Goal: Task Accomplishment & Management: Use online tool/utility

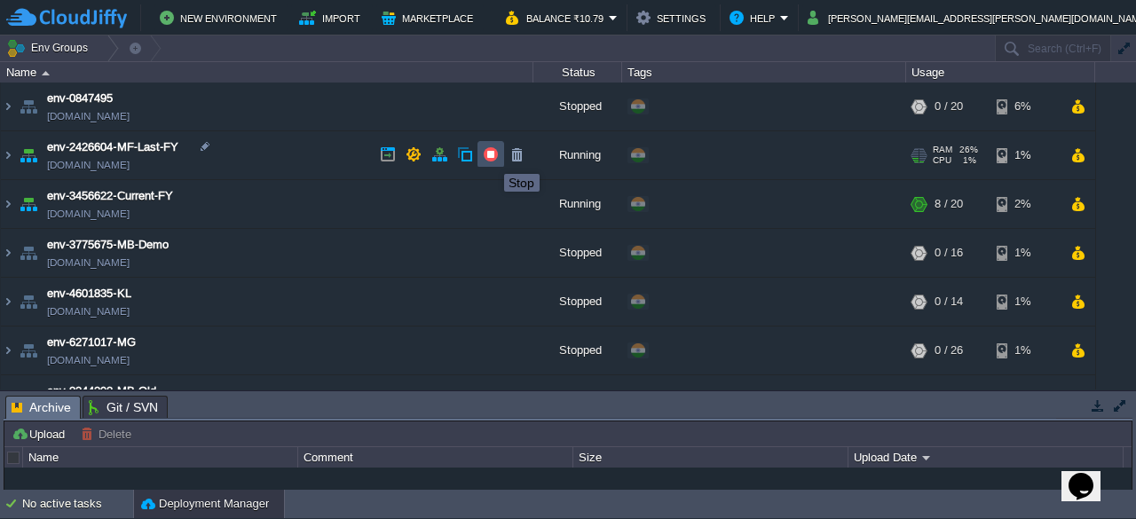
click at [491, 158] on button "button" at bounding box center [491, 154] width 16 height 16
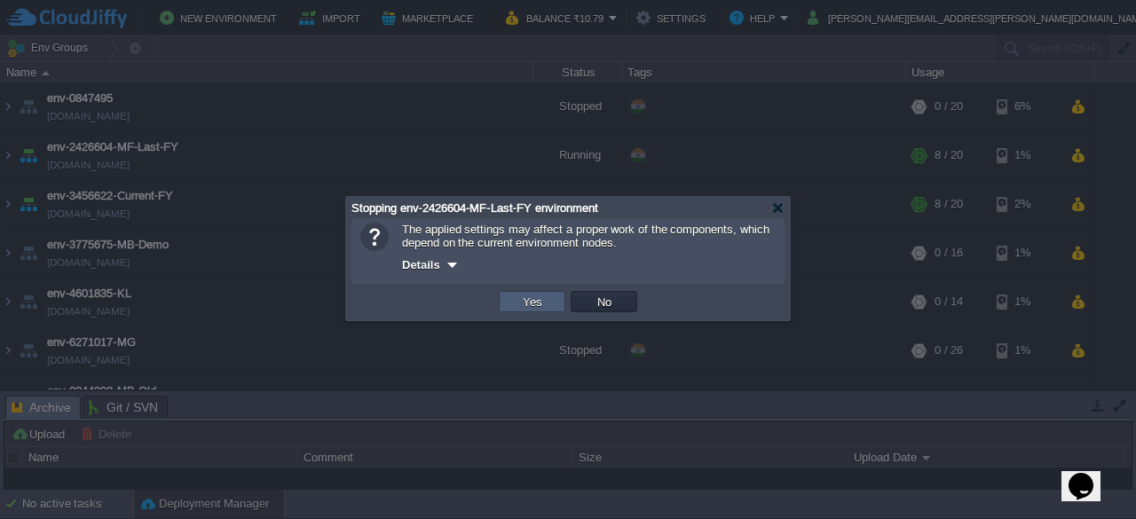
click at [534, 308] on button "Yes" at bounding box center [533, 302] width 30 height 16
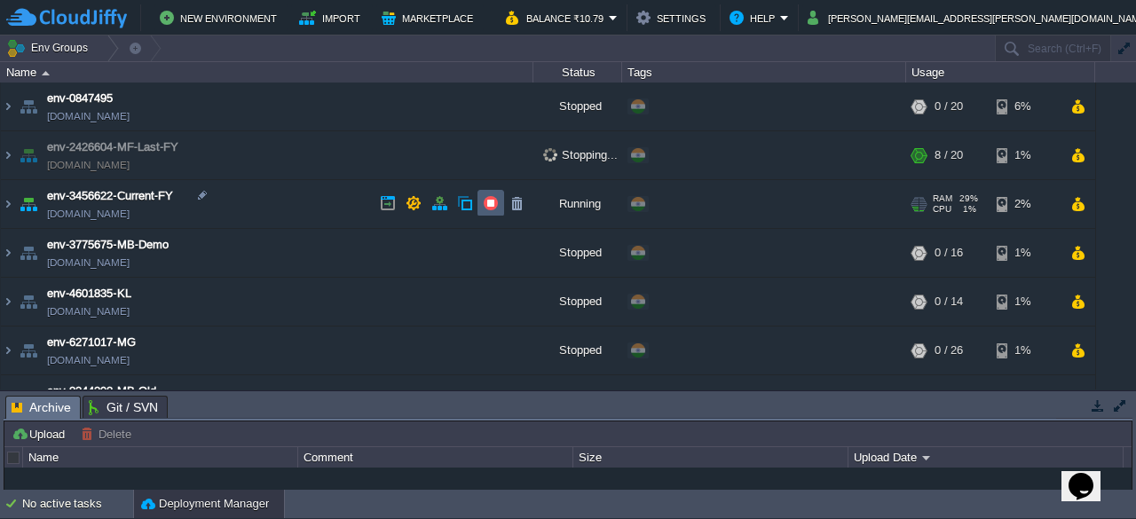
click at [480, 204] on td at bounding box center [491, 203] width 27 height 27
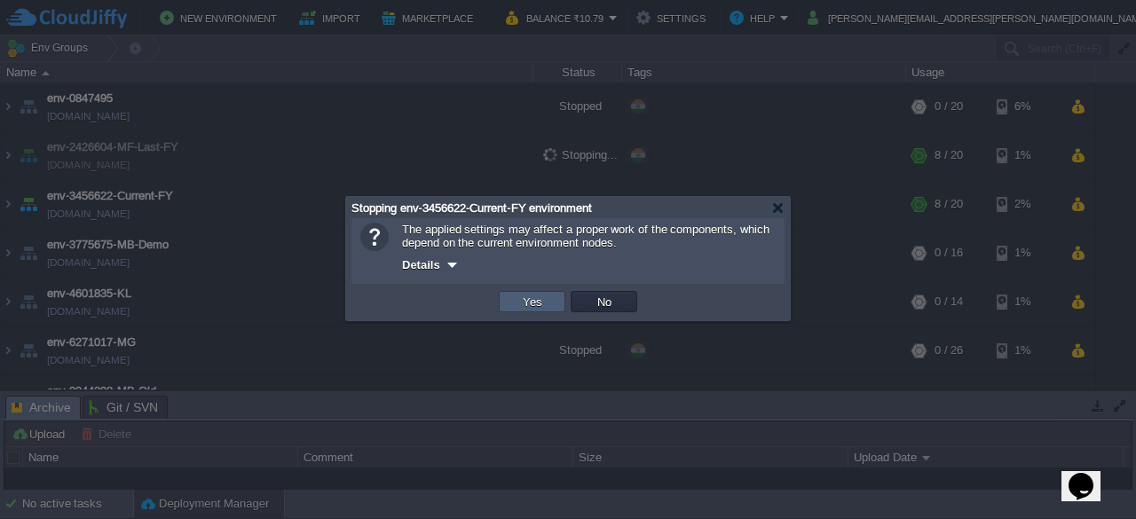
click at [518, 307] on button "Yes" at bounding box center [533, 302] width 30 height 16
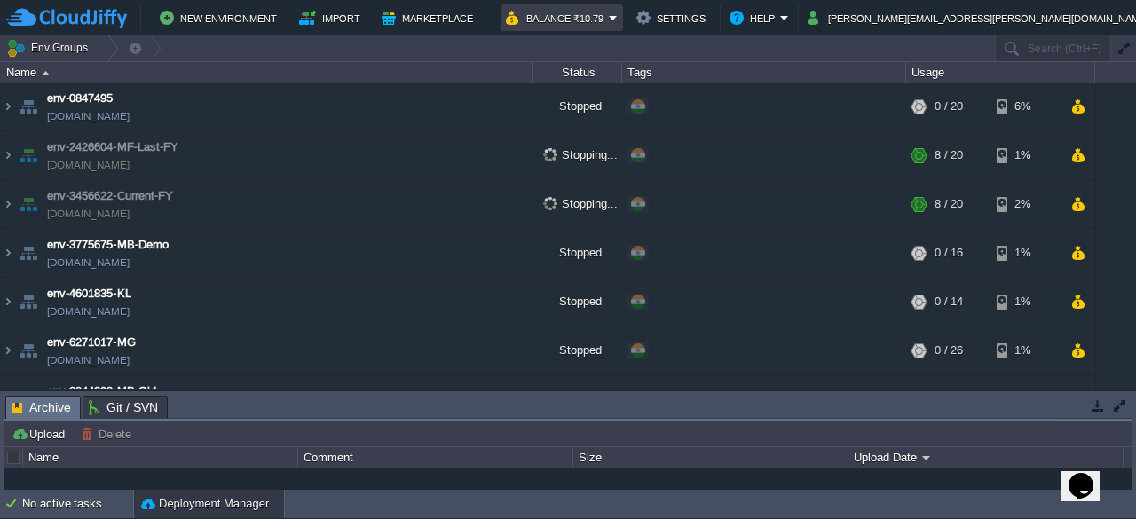
click at [609, 28] on button "Balance ₹10.79" at bounding box center [557, 17] width 103 height 21
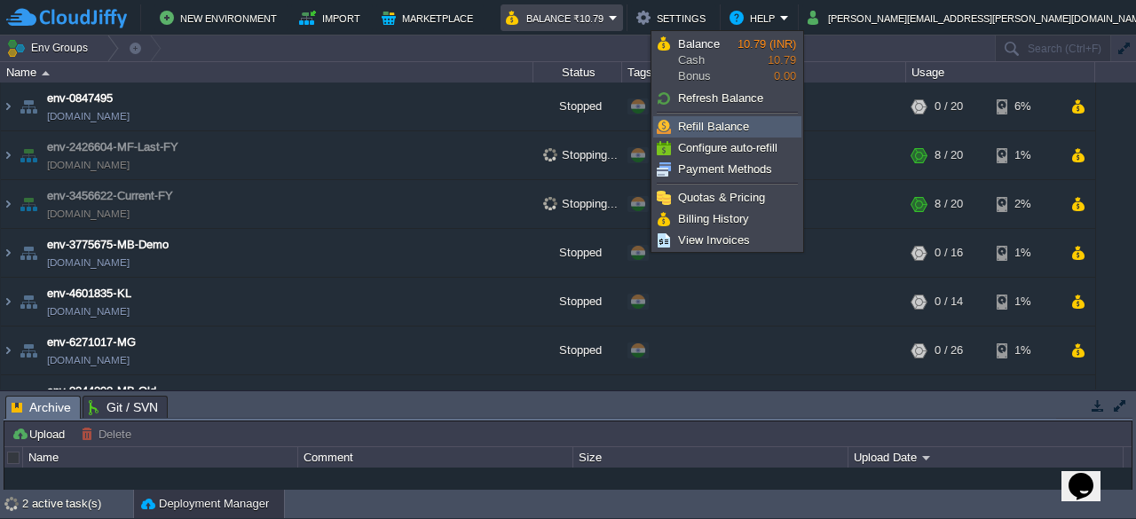
click at [709, 123] on span "Refill Balance" at bounding box center [713, 126] width 71 height 13
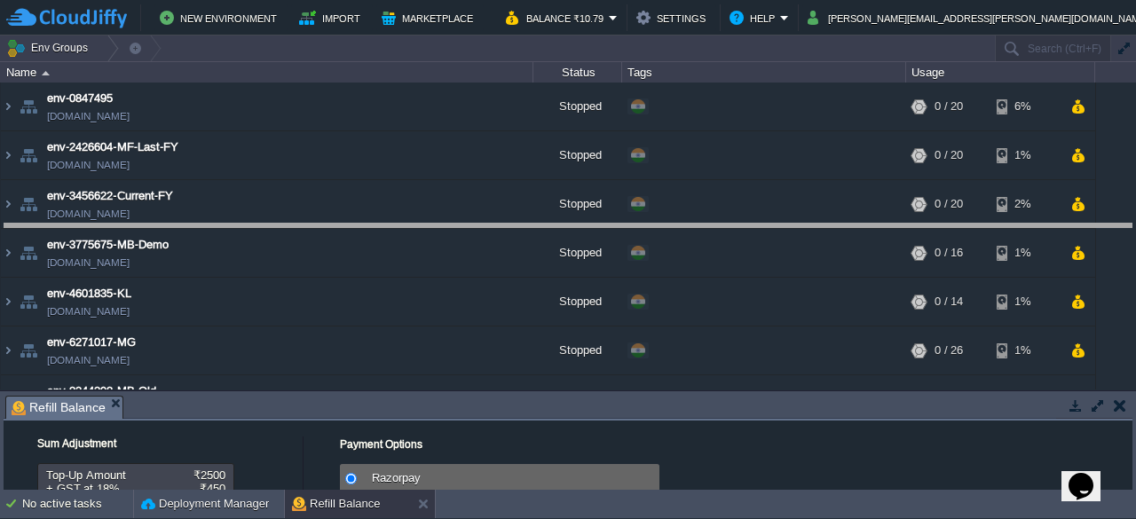
drag, startPoint x: 337, startPoint y: 397, endPoint x: 334, endPoint y: 225, distance: 172.3
click at [334, 225] on body "New Environment Import Marketplace Bonus ₹0.00 Upgrade Account Balance ₹10.79 S…" at bounding box center [568, 259] width 1136 height 519
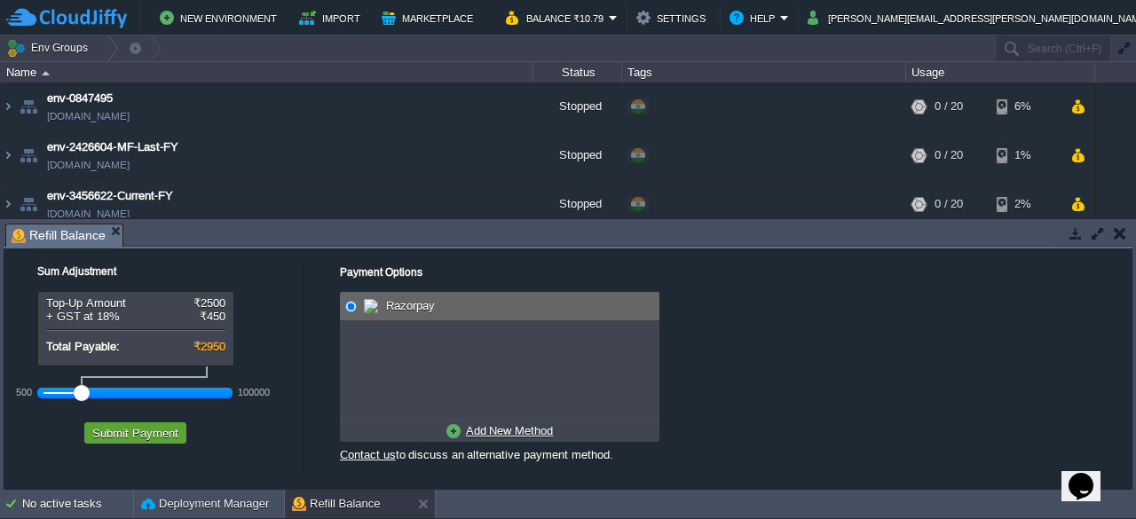
click at [44, 390] on div at bounding box center [136, 393] width 184 height 16
click at [482, 431] on u "Add New Method" at bounding box center [509, 430] width 87 height 13
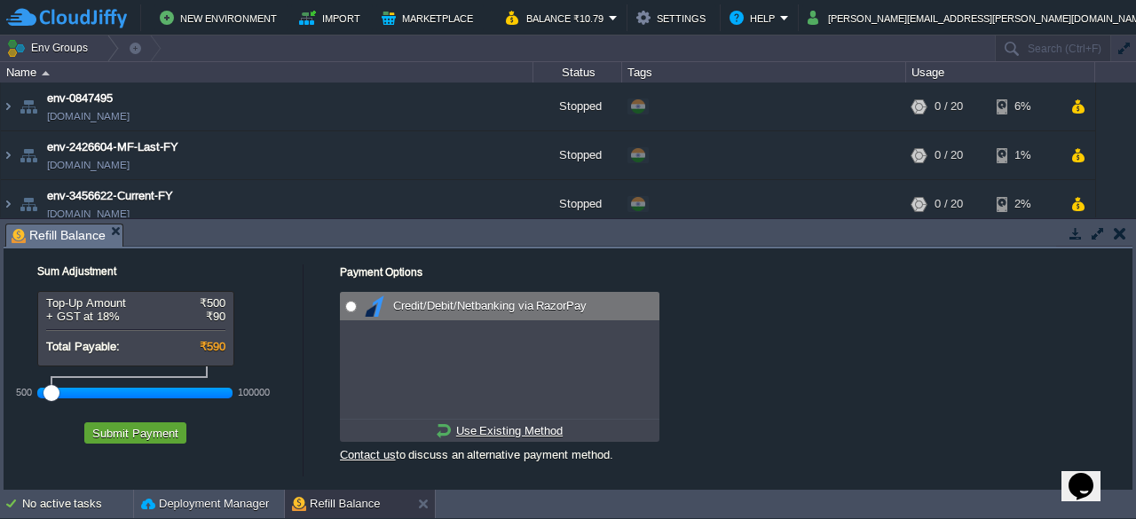
radio input "true"
click at [349, 302] on input "radio" at bounding box center [351, 307] width 12 height 12
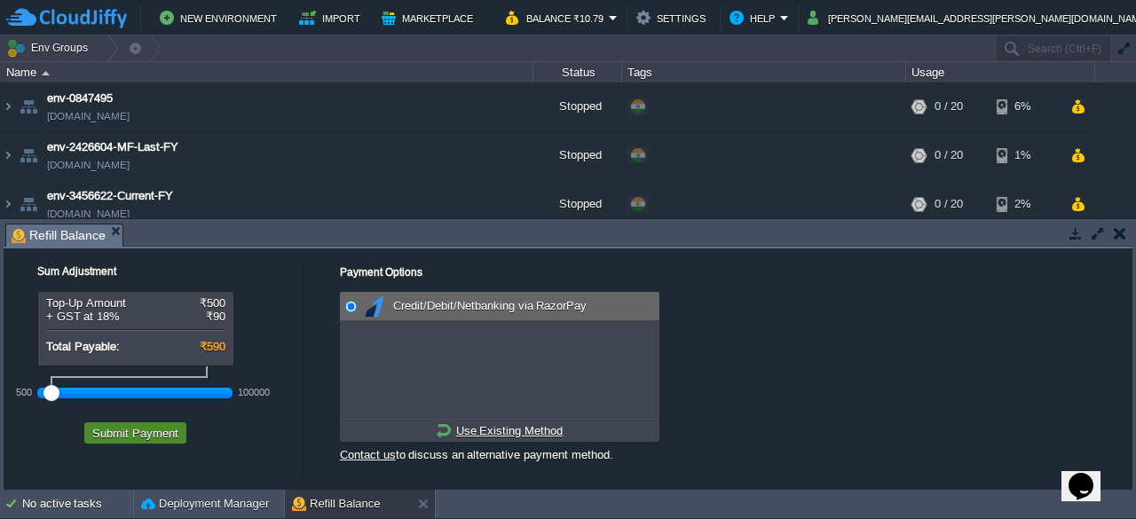
click at [139, 437] on button "Submit Payment" at bounding box center [135, 433] width 97 height 16
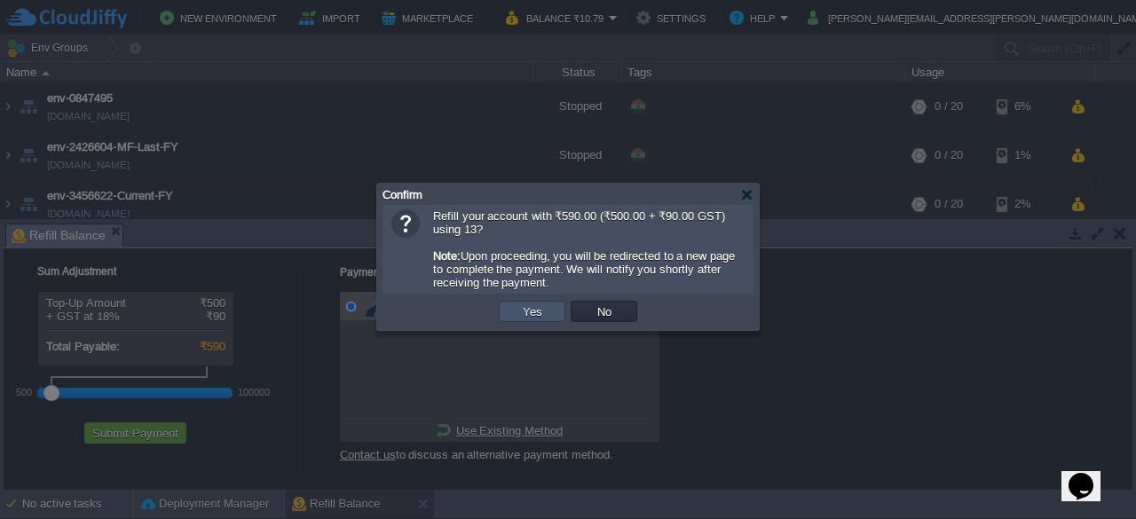
click at [536, 319] on button "Yes" at bounding box center [533, 312] width 30 height 16
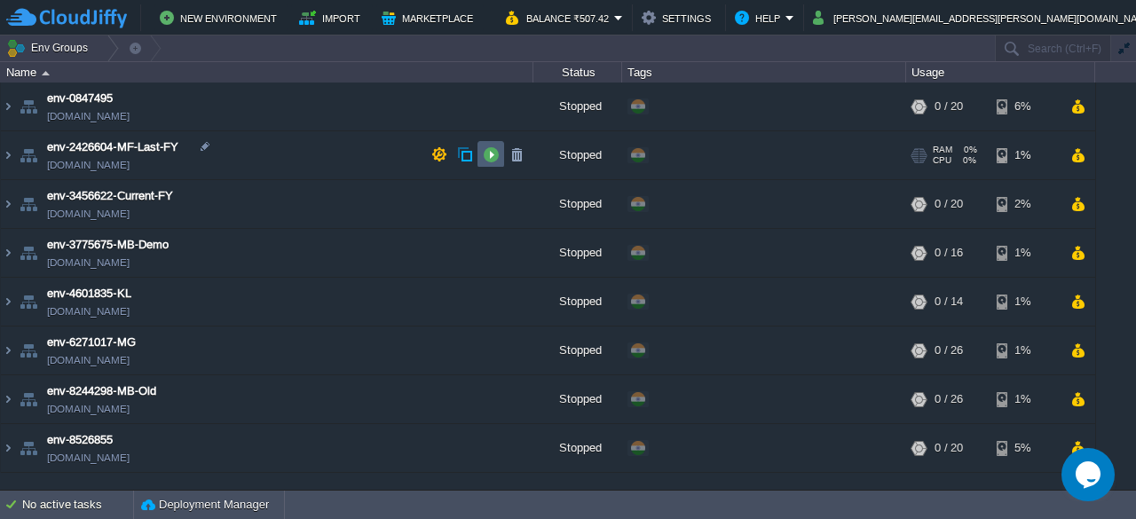
click at [494, 161] on button "button" at bounding box center [491, 154] width 16 height 16
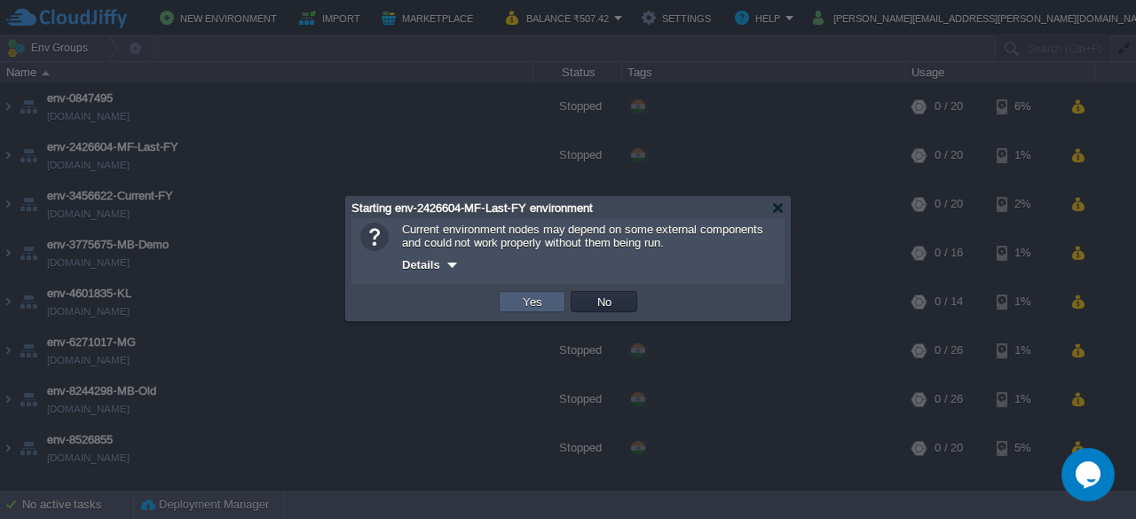
click at [524, 303] on button "Yes" at bounding box center [533, 302] width 30 height 16
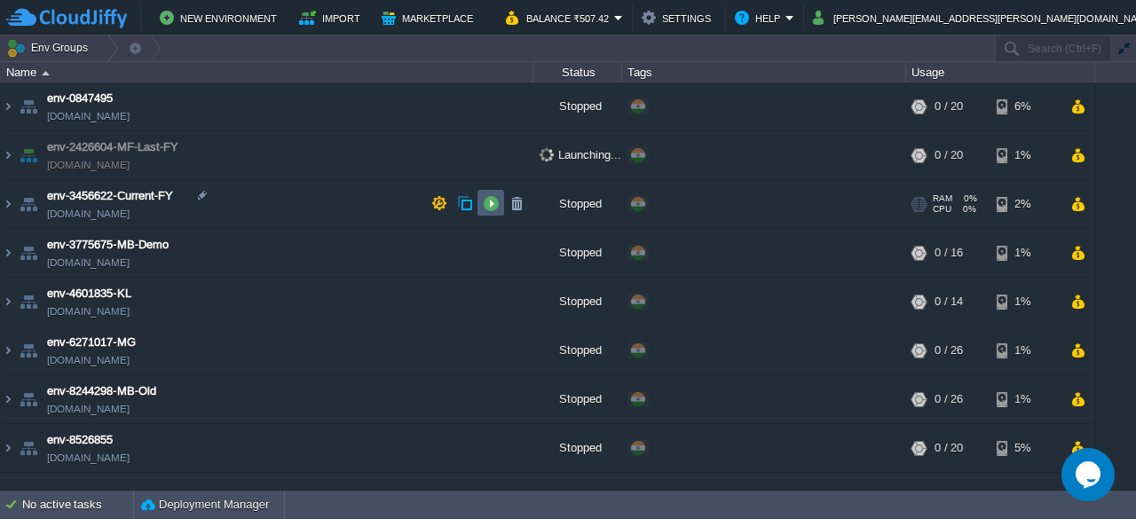
click at [494, 207] on button "button" at bounding box center [491, 203] width 16 height 16
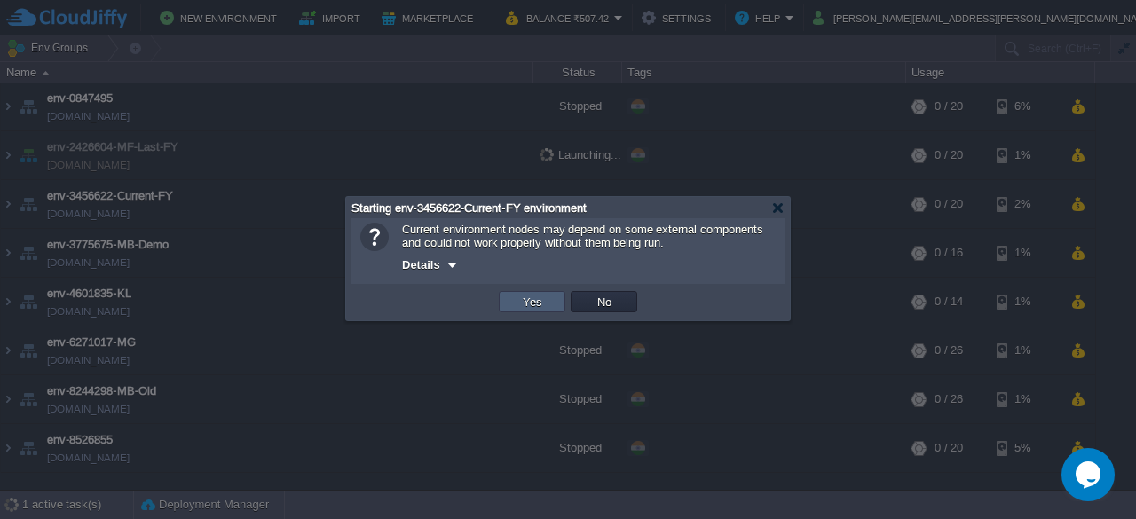
click at [527, 305] on button "Yes" at bounding box center [533, 302] width 30 height 16
